Goal: Task Accomplishment & Management: Manage account settings

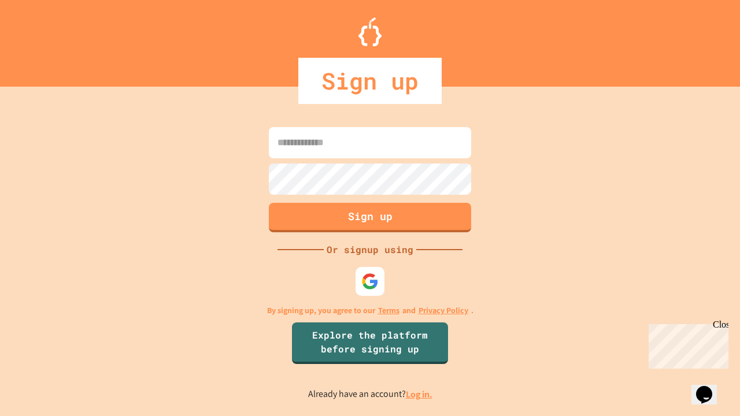
click at [420, 394] on link "Log in." at bounding box center [419, 394] width 27 height 12
